Goal: Information Seeking & Learning: Learn about a topic

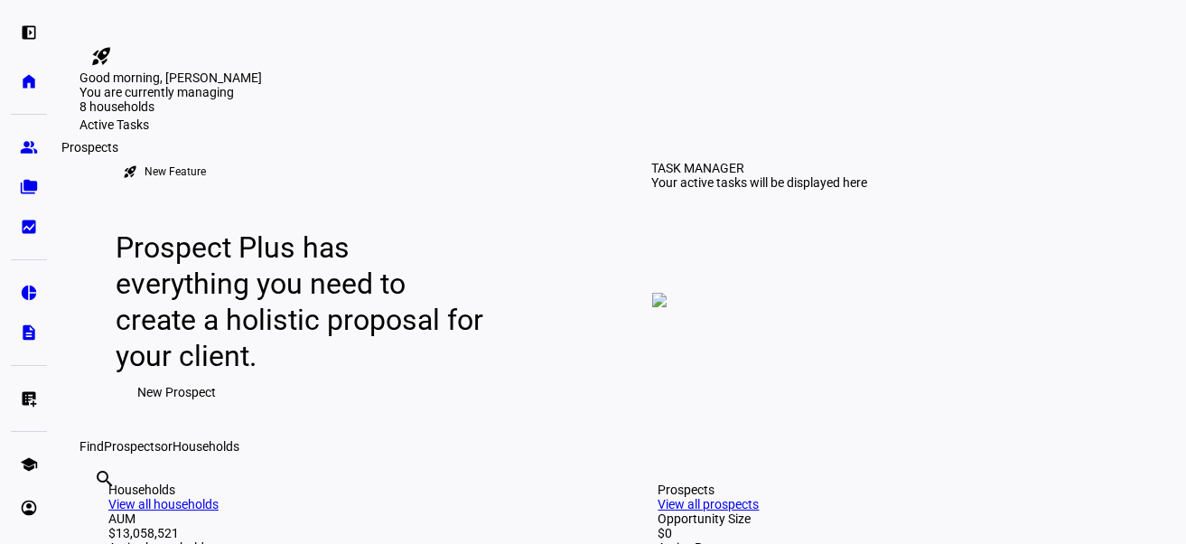
click at [17, 147] on link "group Prospects" at bounding box center [29, 147] width 36 height 36
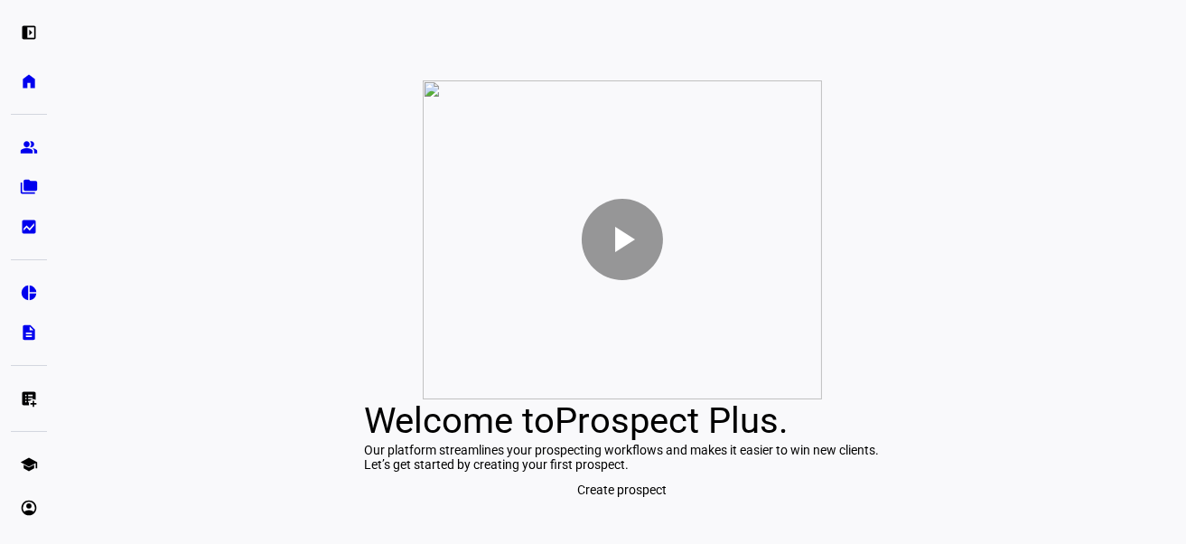
click at [214, 459] on div "play_arrow Welcome to Prospect Plus . Our platform streamlines your prospecting…" at bounding box center [622, 293] width 1128 height 500
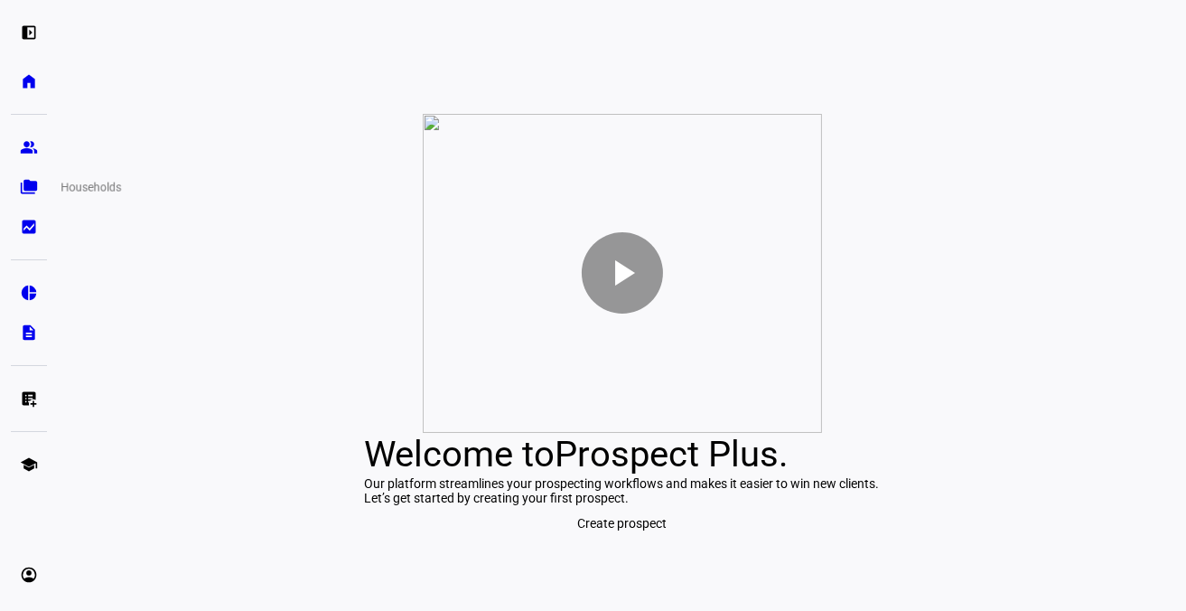
click at [32, 183] on eth-mat-symbol "folder_copy" at bounding box center [29, 187] width 18 height 18
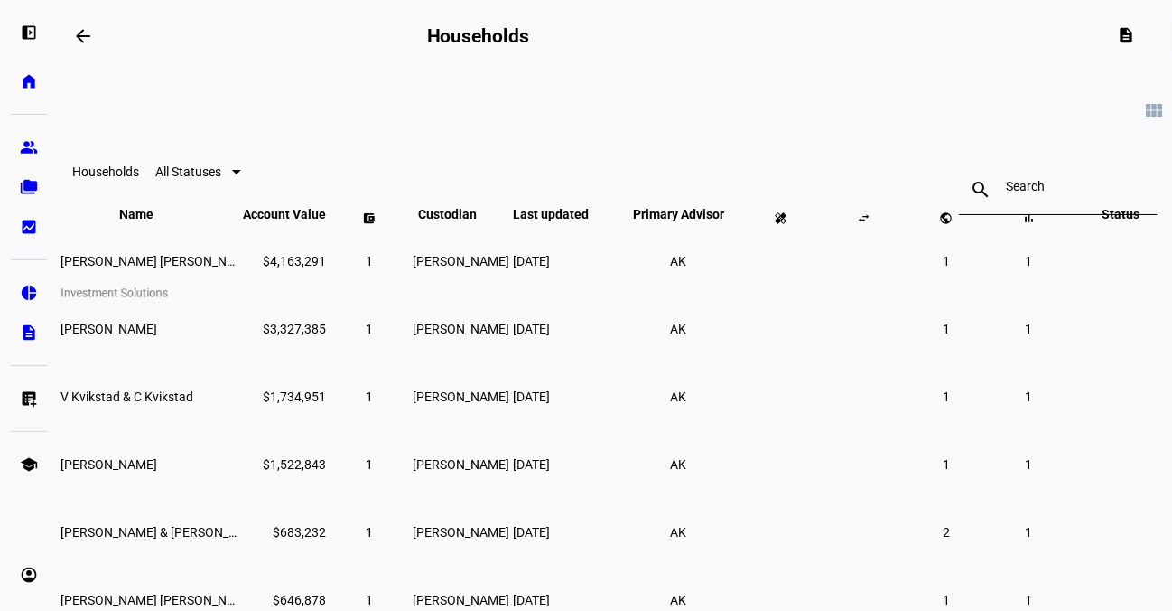
click at [22, 287] on eth-mat-symbol "pie_chart" at bounding box center [29, 293] width 18 height 18
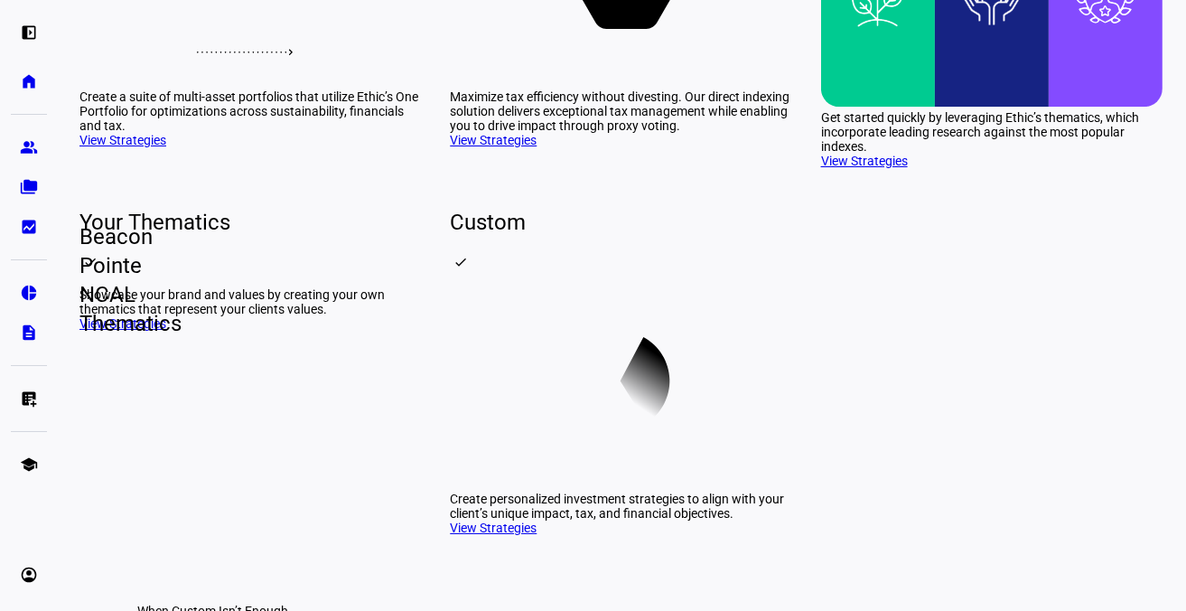
scroll to position [452, 0]
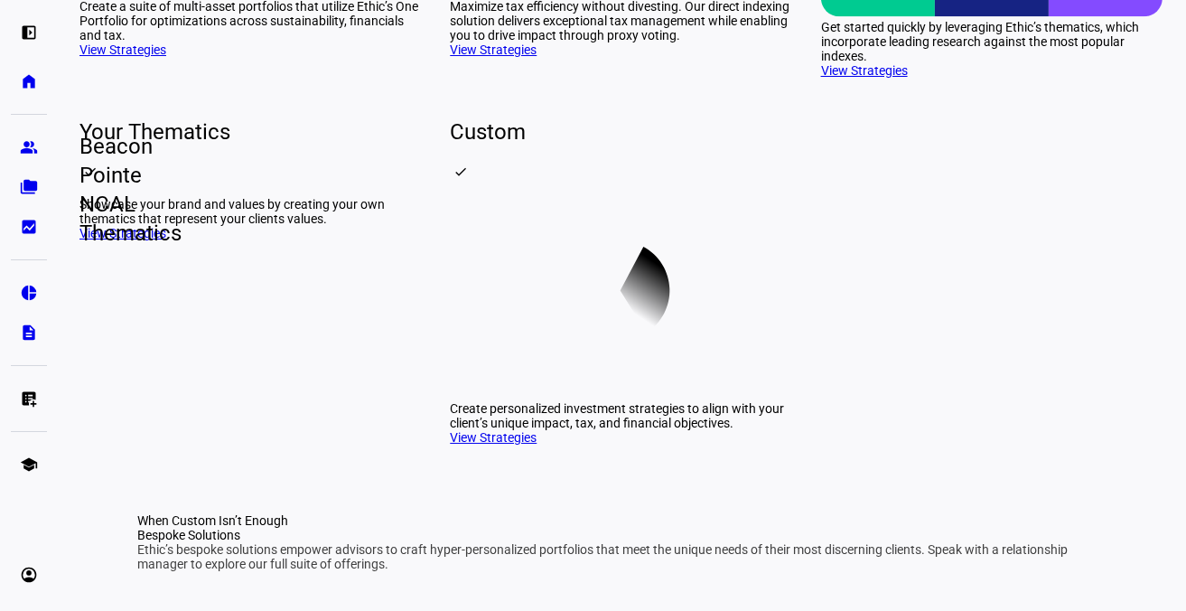
click at [853, 78] on link "View Strategies" at bounding box center [864, 70] width 87 height 14
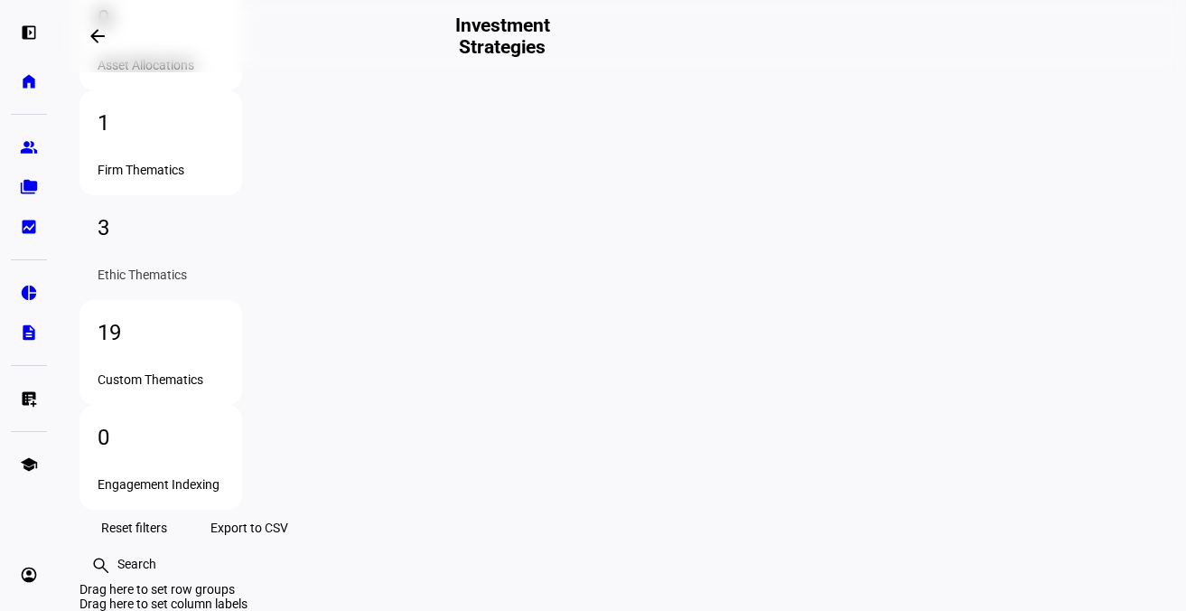
scroll to position [90, 0]
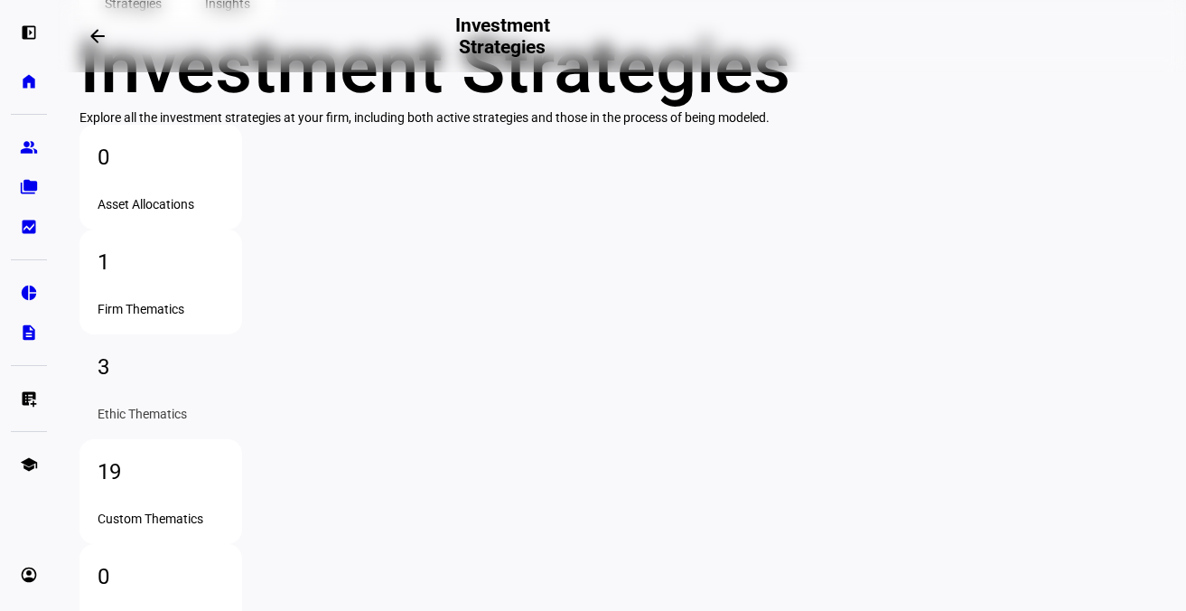
click at [224, 352] on div "3" at bounding box center [161, 366] width 126 height 29
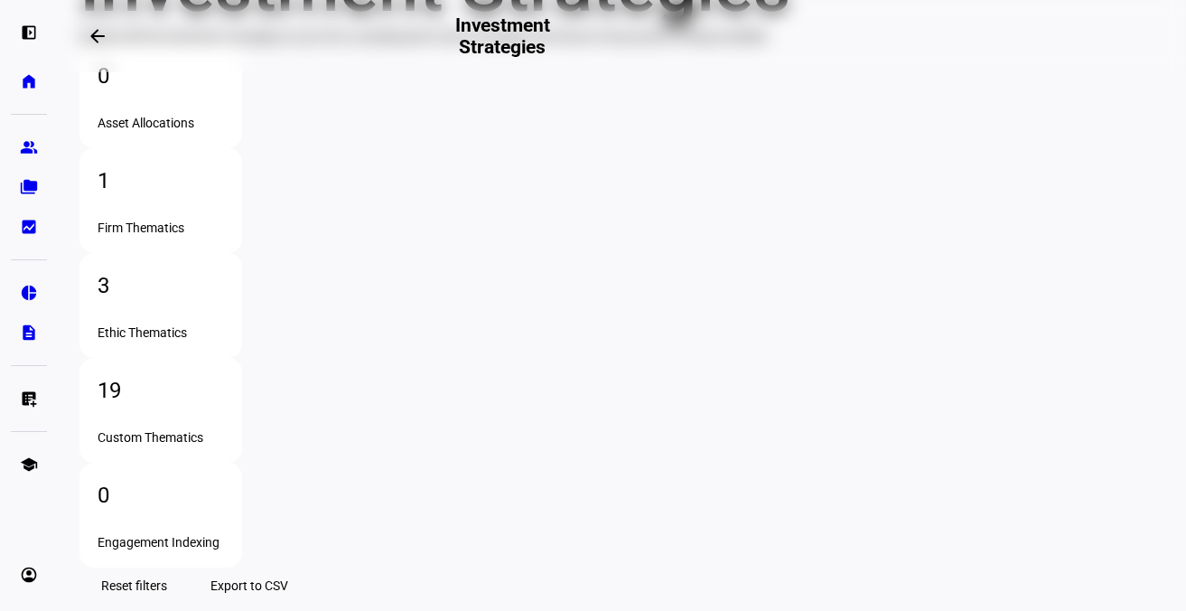
scroll to position [361, 0]
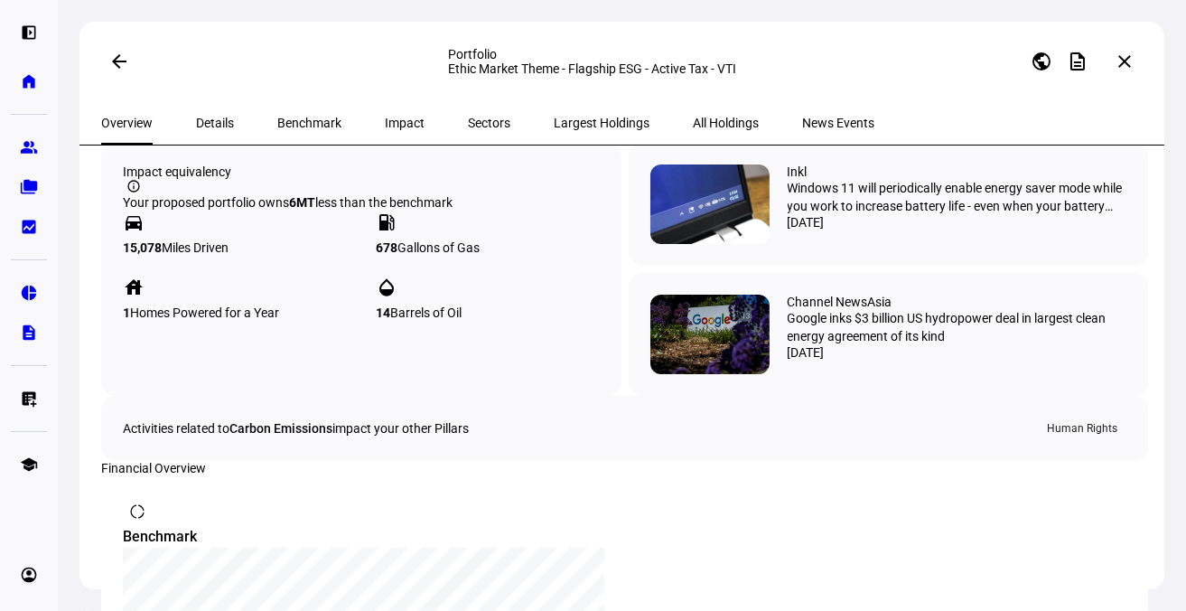
scroll to position [993, 0]
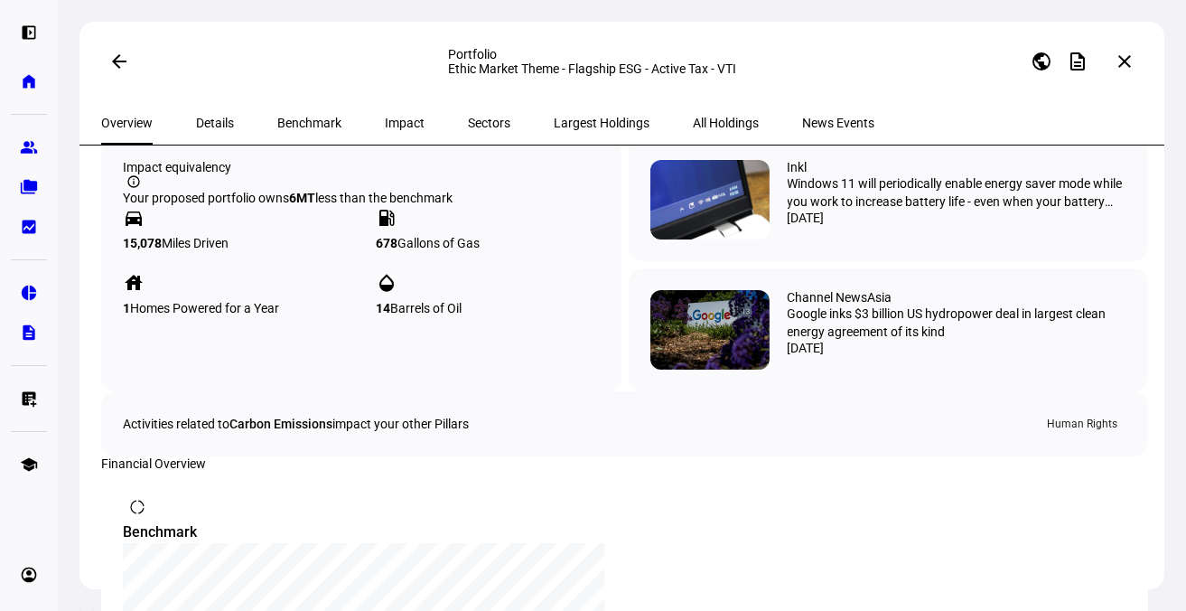
click at [196, 114] on span "Details" at bounding box center [215, 122] width 38 height 43
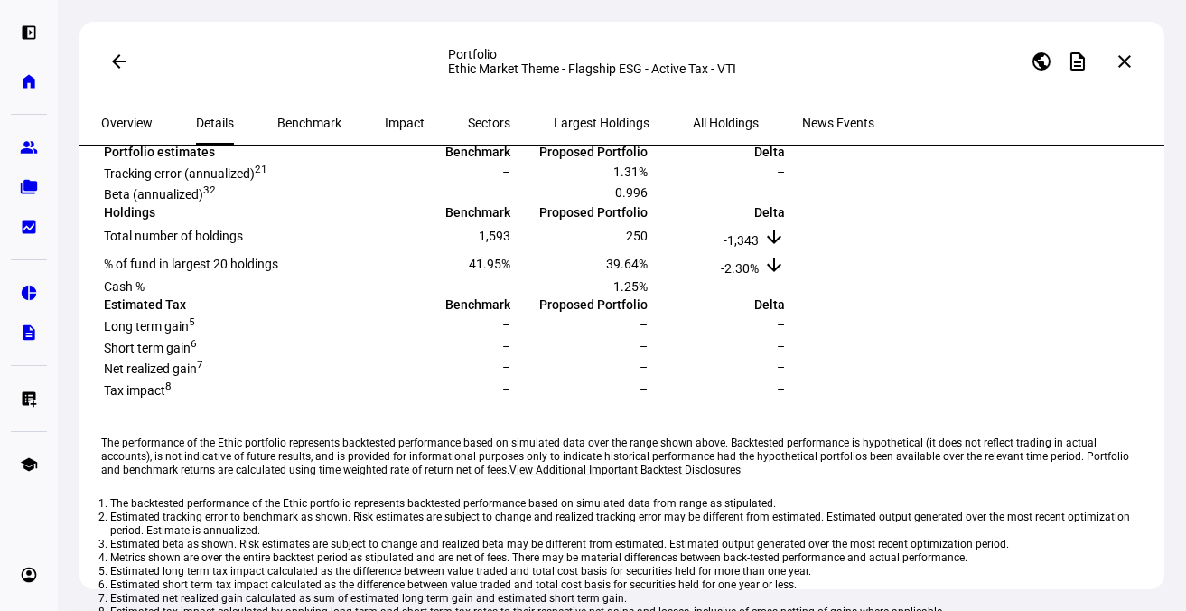
scroll to position [769, 0]
click at [289, 114] on span "Benchmark" at bounding box center [309, 122] width 64 height 43
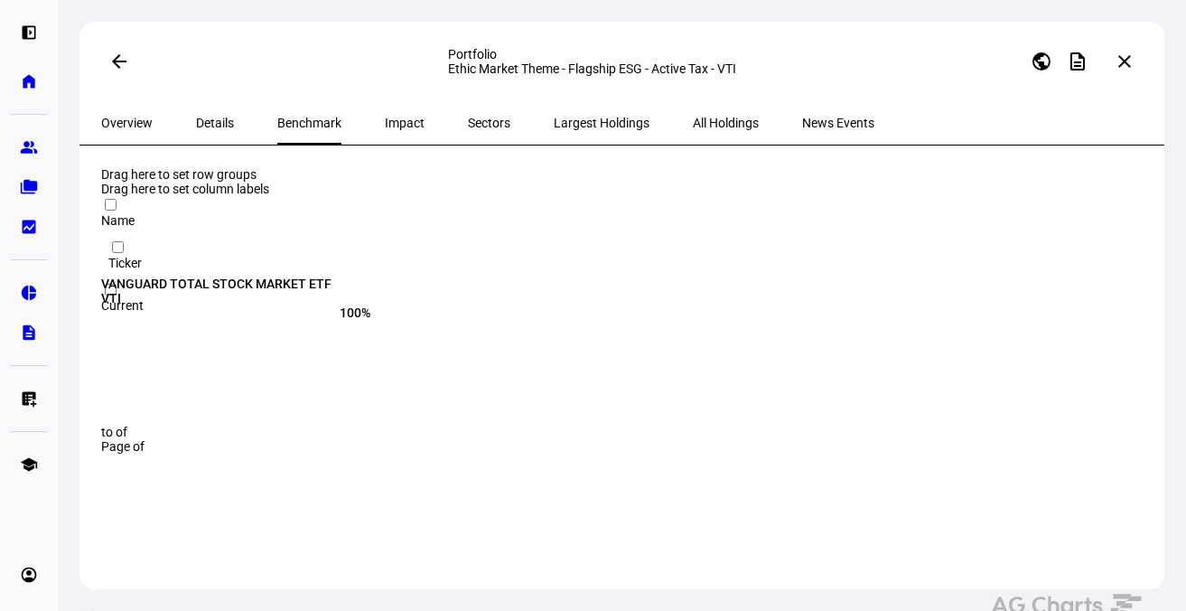
click at [385, 126] on span "Impact" at bounding box center [405, 123] width 40 height 13
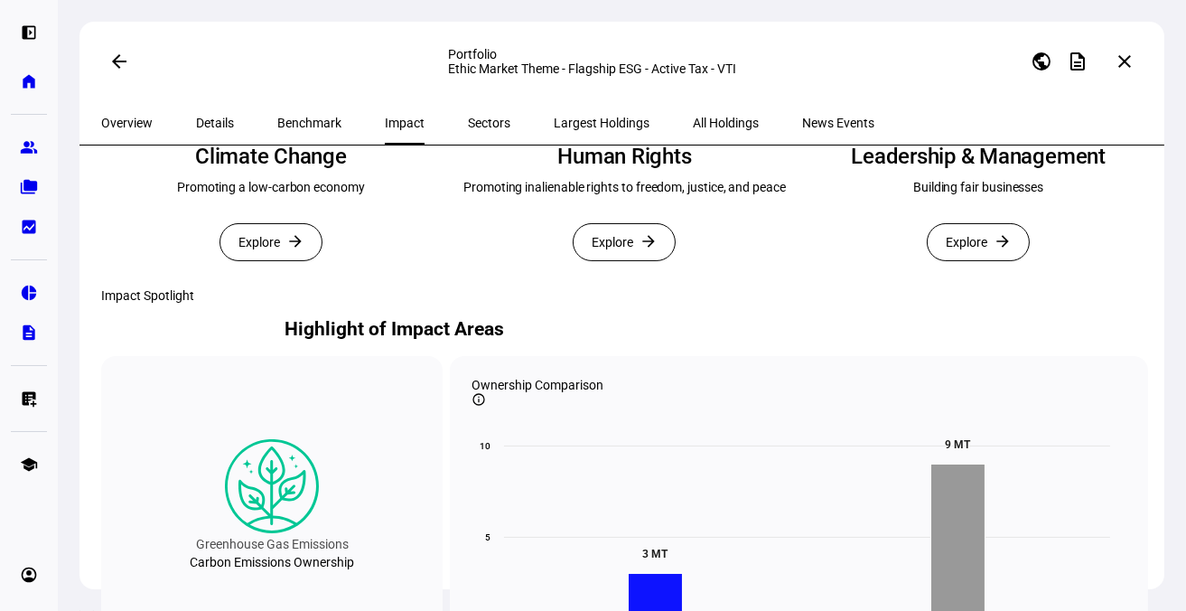
scroll to position [271, 0]
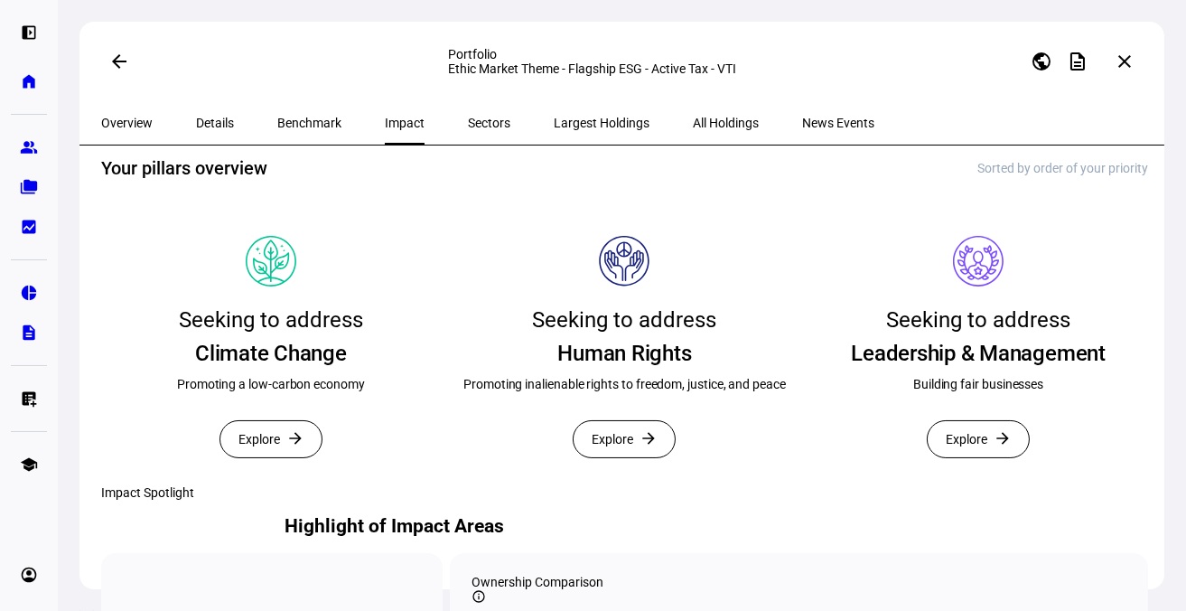
drag, startPoint x: 328, startPoint y: 162, endPoint x: 601, endPoint y: 165, distance: 273.7
click at [601, 83] on h6 "The Flagship ESG portfolio theme divests from a range of companies across the s…" at bounding box center [624, 73] width 587 height 20
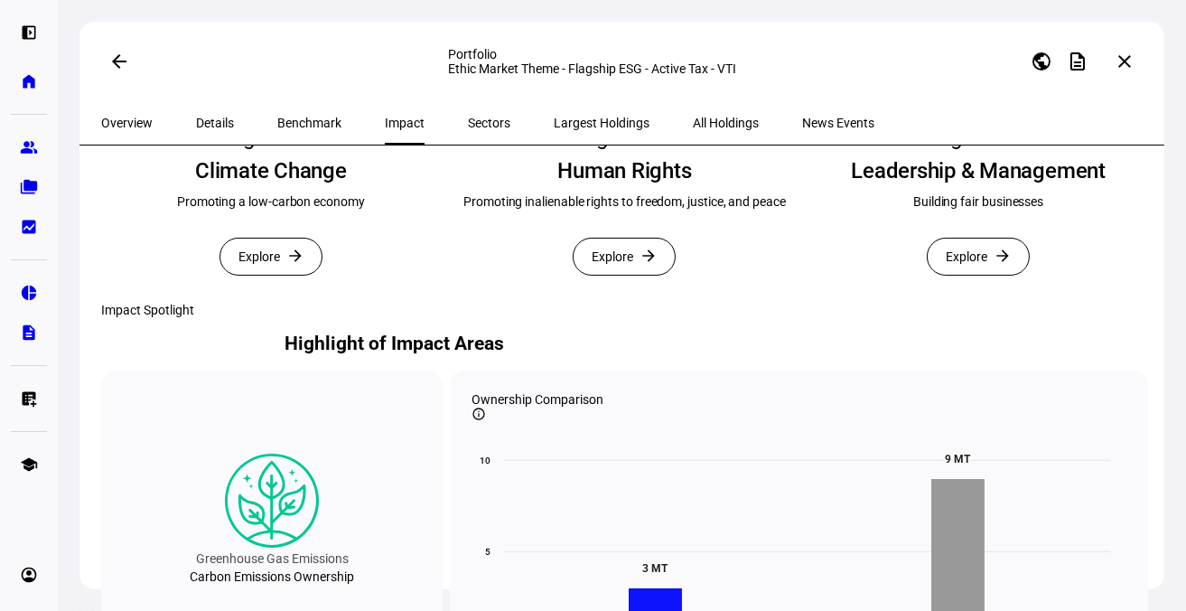
scroll to position [452, 0]
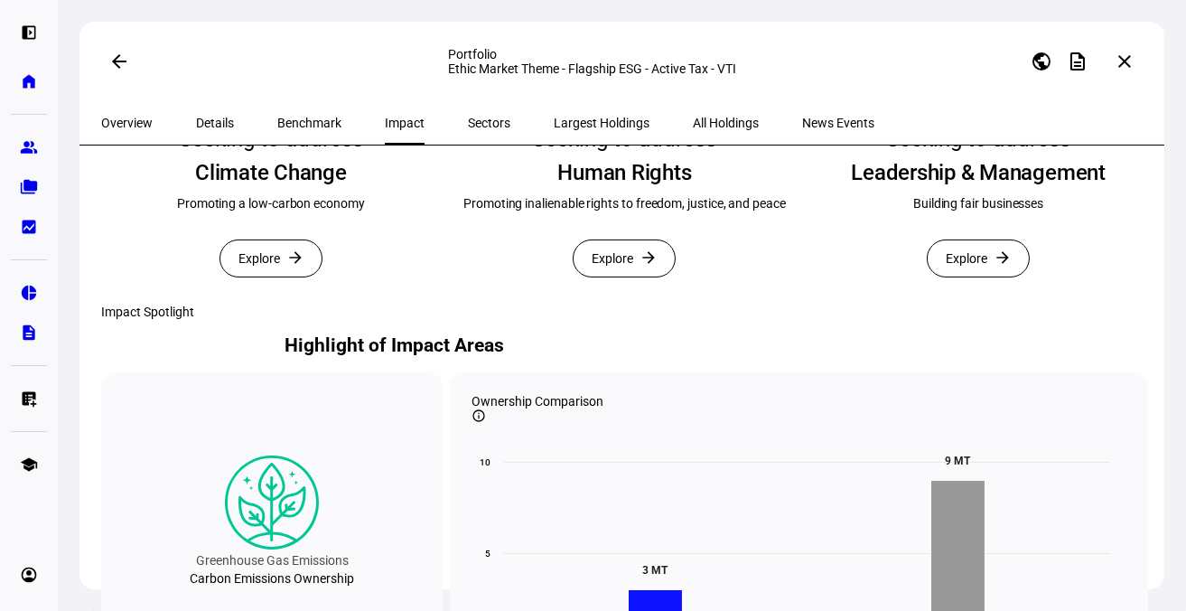
click at [264, 276] on span "Explore" at bounding box center [259, 258] width 42 height 36
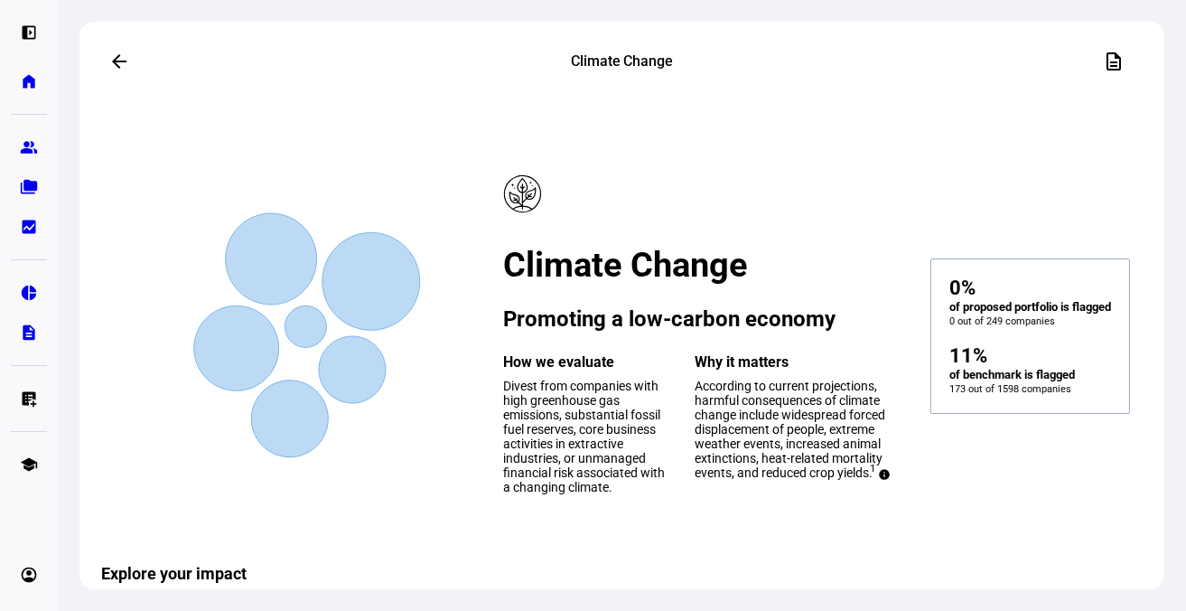
click at [98, 58] on span at bounding box center [119, 61] width 43 height 43
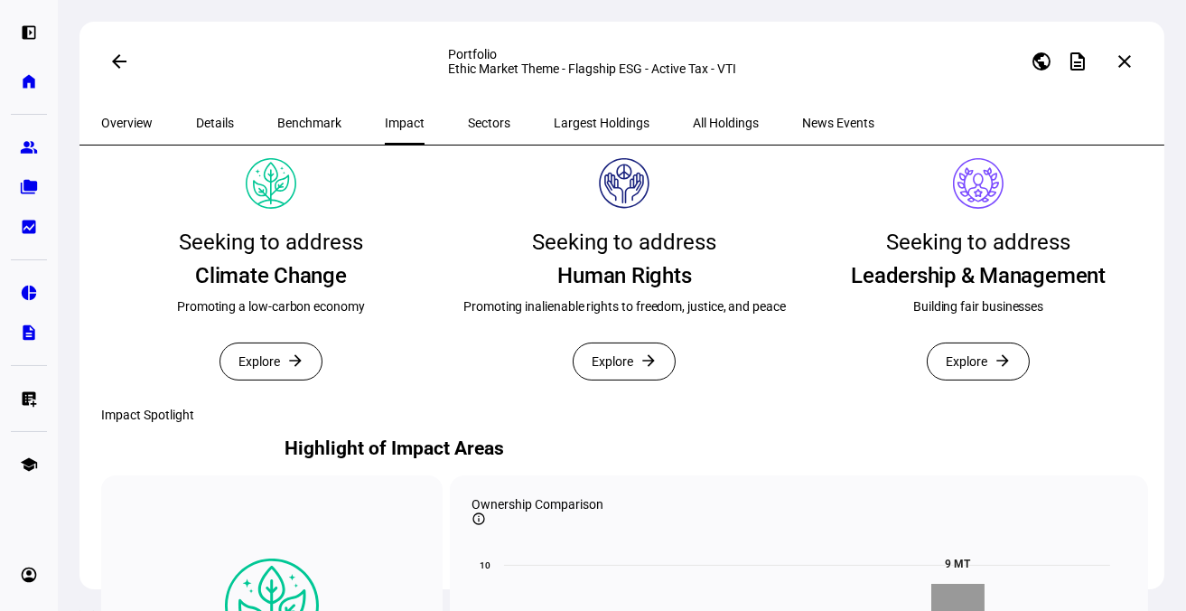
scroll to position [452, 0]
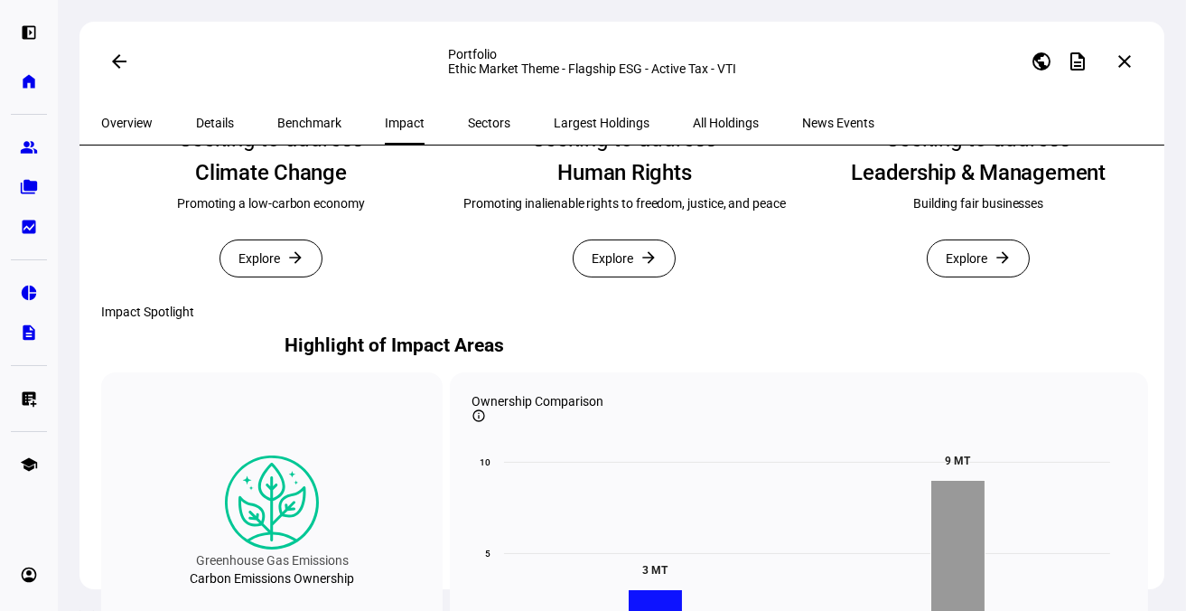
click at [609, 276] on span "Explore" at bounding box center [613, 258] width 42 height 36
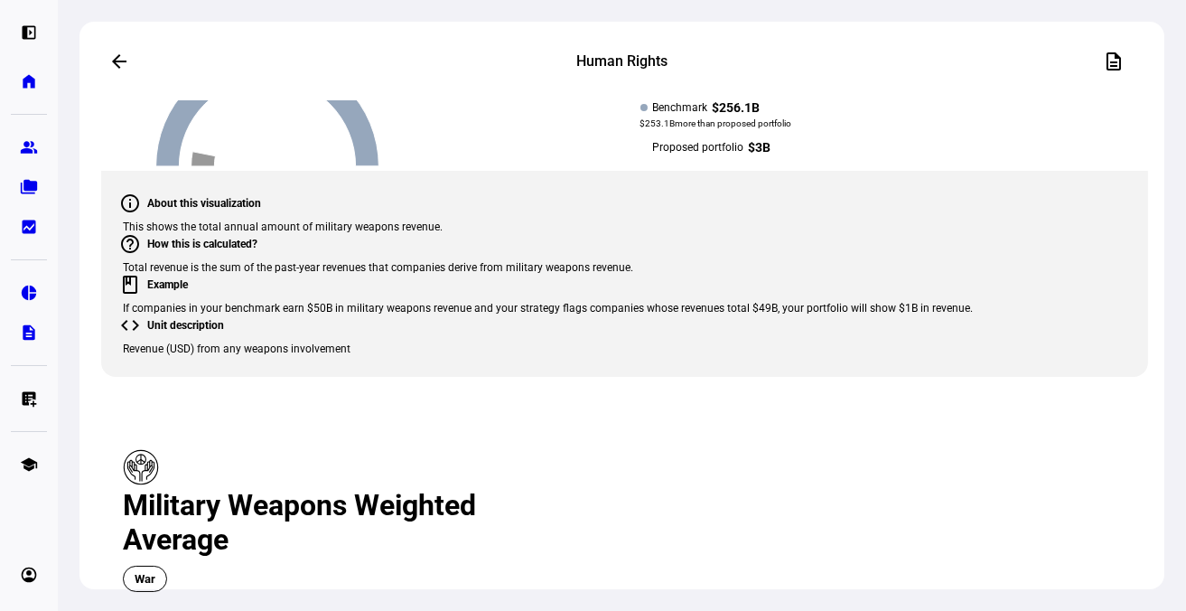
scroll to position [1084, 0]
